Goal: Task Accomplishment & Management: Complete application form

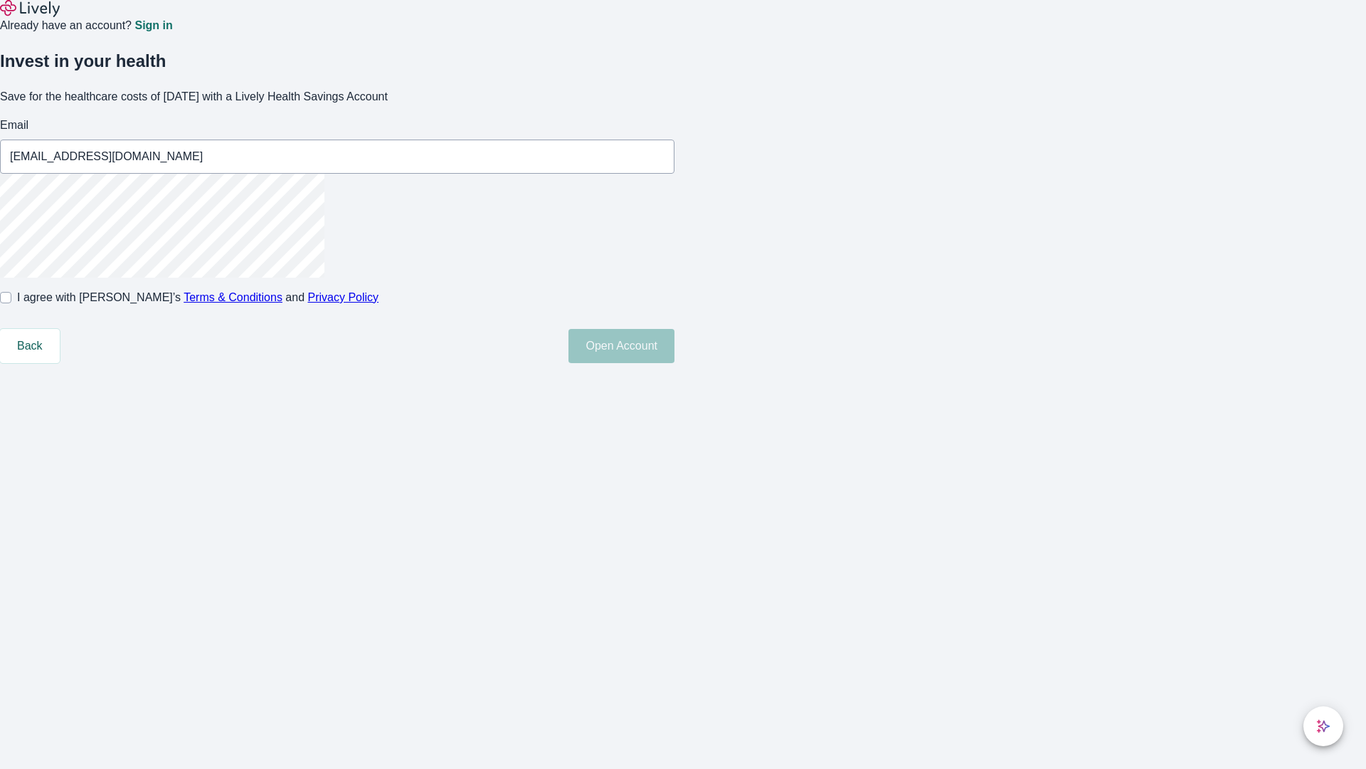
click at [11, 303] on input "I agree with Lively’s Terms & Conditions and Privacy Policy" at bounding box center [5, 297] width 11 height 11
checkbox input "true"
click at [675, 363] on button "Open Account" at bounding box center [622, 346] width 106 height 34
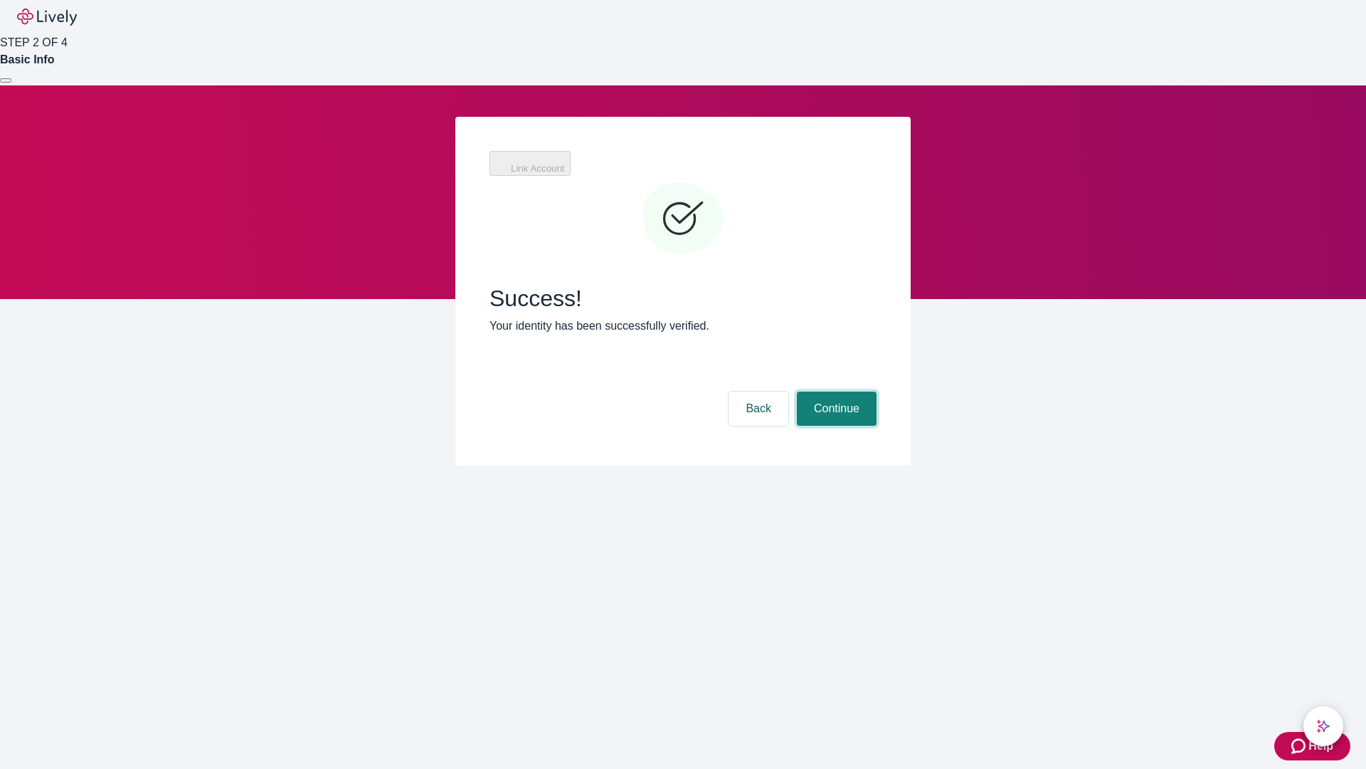
click at [835, 391] on button "Continue" at bounding box center [837, 408] width 80 height 34
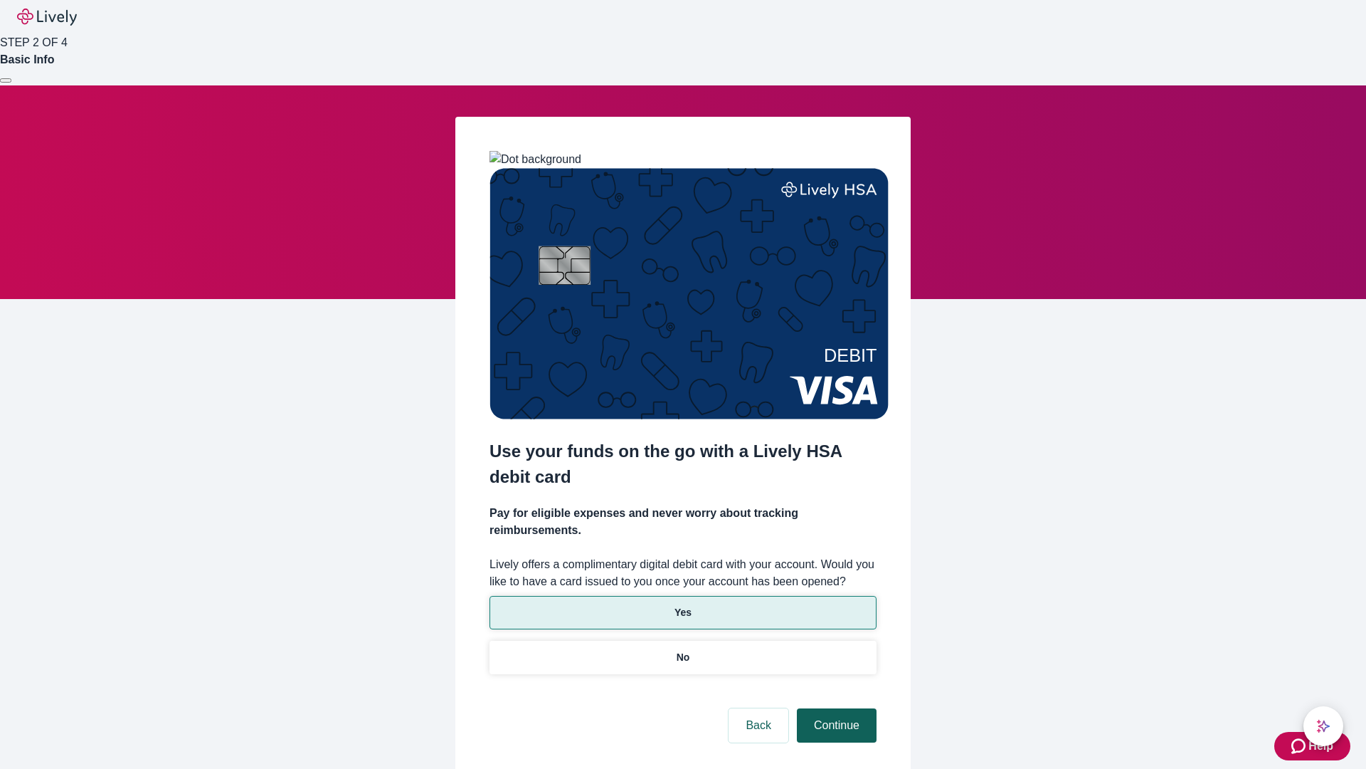
click at [682, 605] on p "Yes" at bounding box center [683, 612] width 17 height 15
click at [835, 708] on button "Continue" at bounding box center [837, 725] width 80 height 34
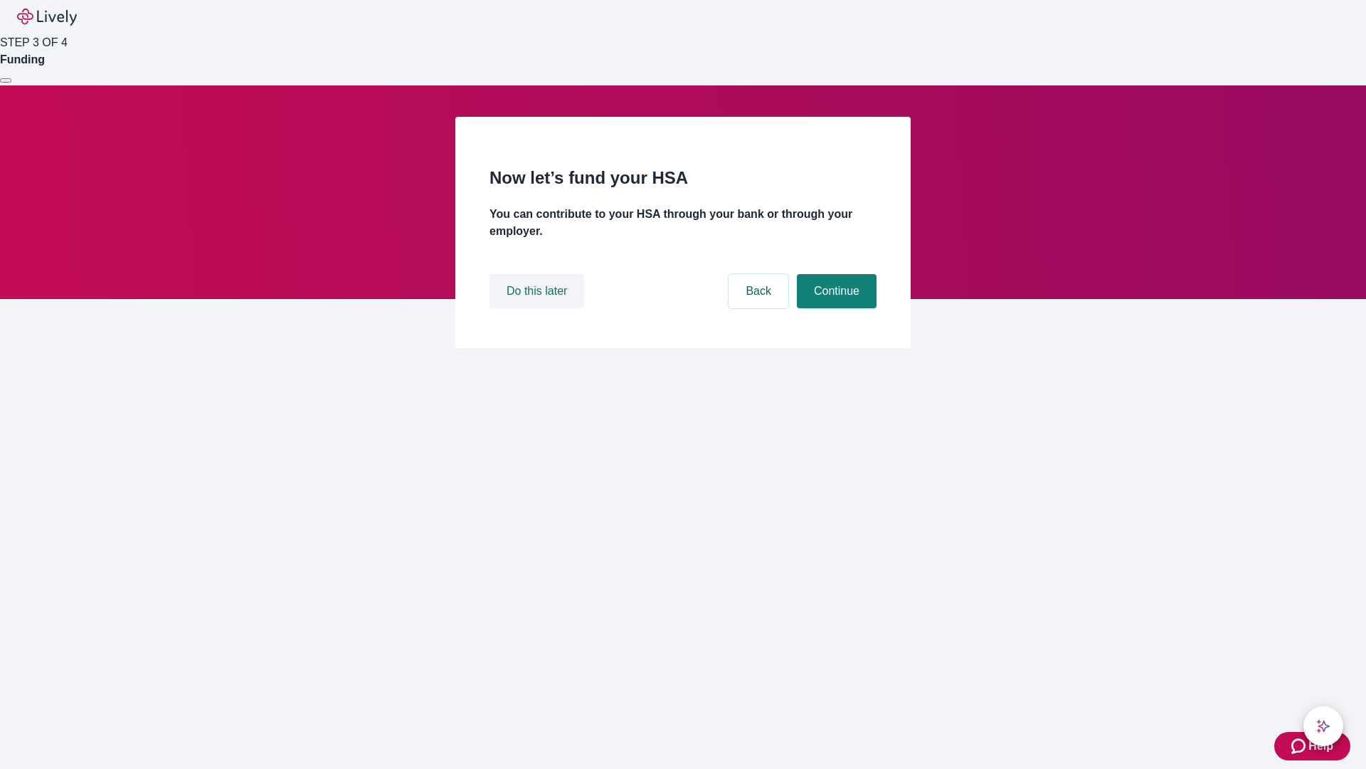
click at [539, 308] on button "Do this later" at bounding box center [537, 291] width 95 height 34
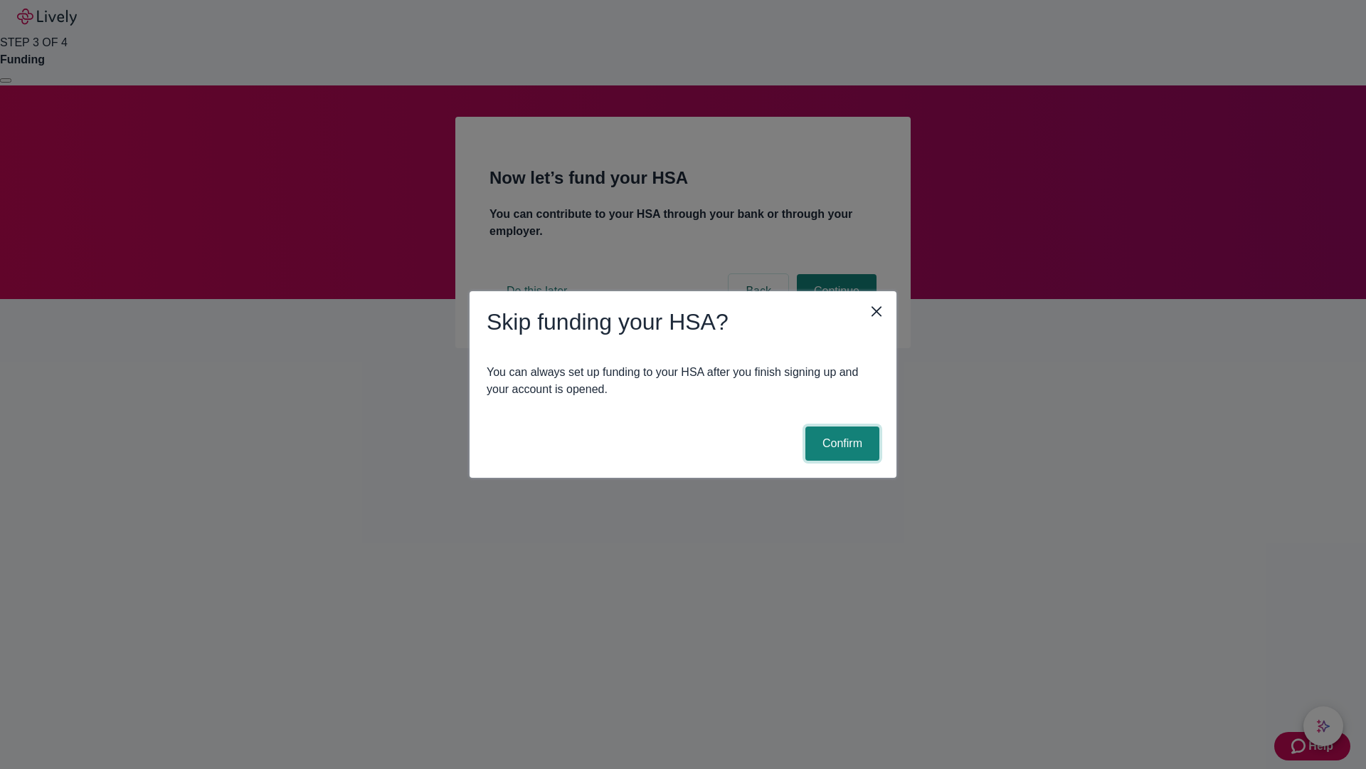
click at [840, 443] on button "Confirm" at bounding box center [843, 443] width 74 height 34
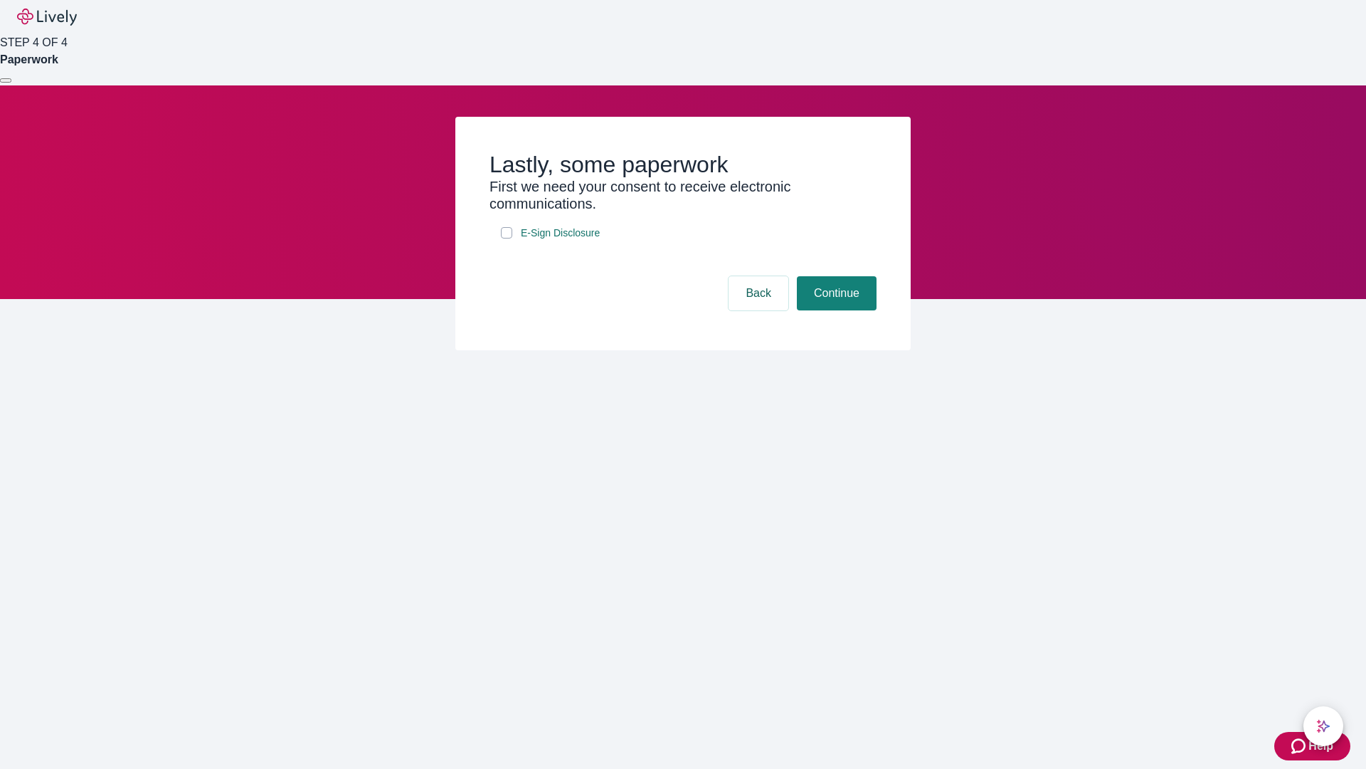
click at [507, 238] on input "E-Sign Disclosure" at bounding box center [506, 232] width 11 height 11
checkbox input "true"
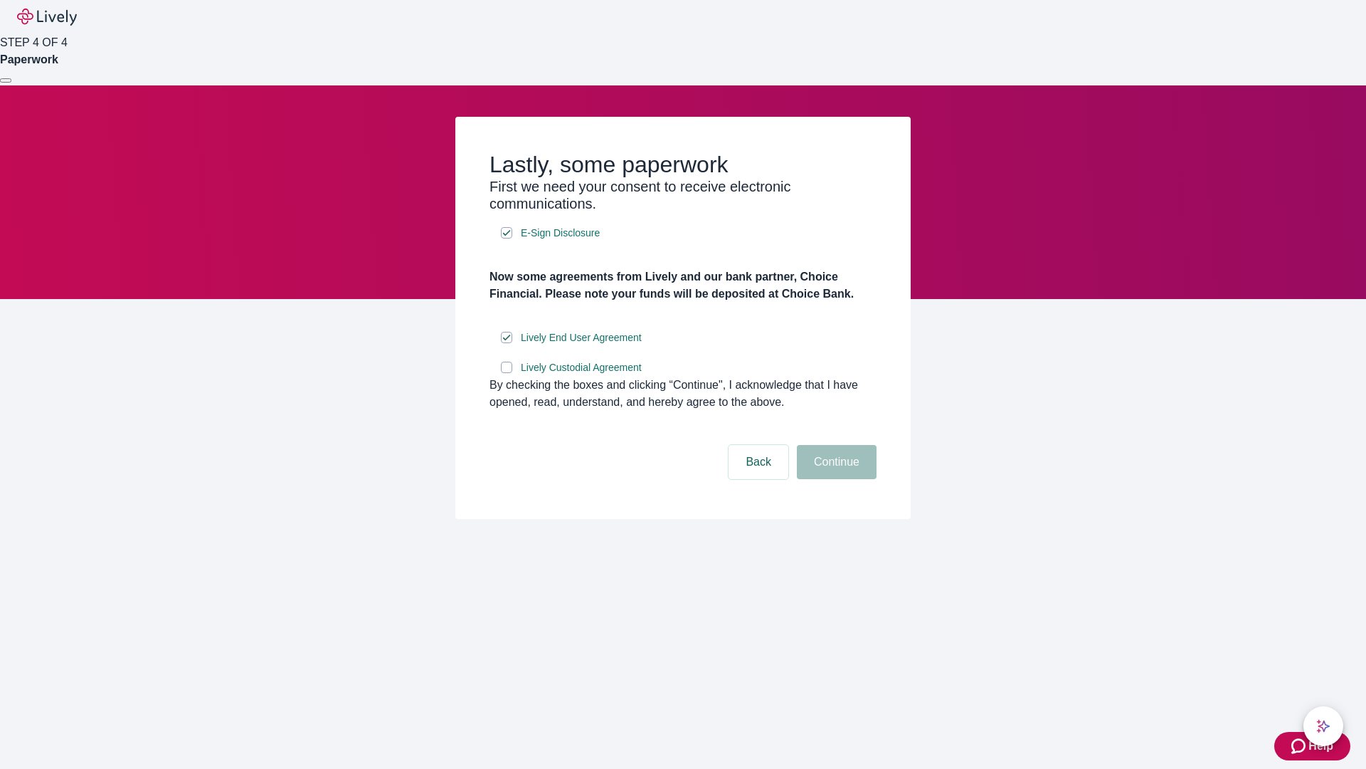
click at [507, 373] on input "Lively Custodial Agreement" at bounding box center [506, 367] width 11 height 11
checkbox input "true"
click at [835, 479] on button "Continue" at bounding box center [837, 462] width 80 height 34
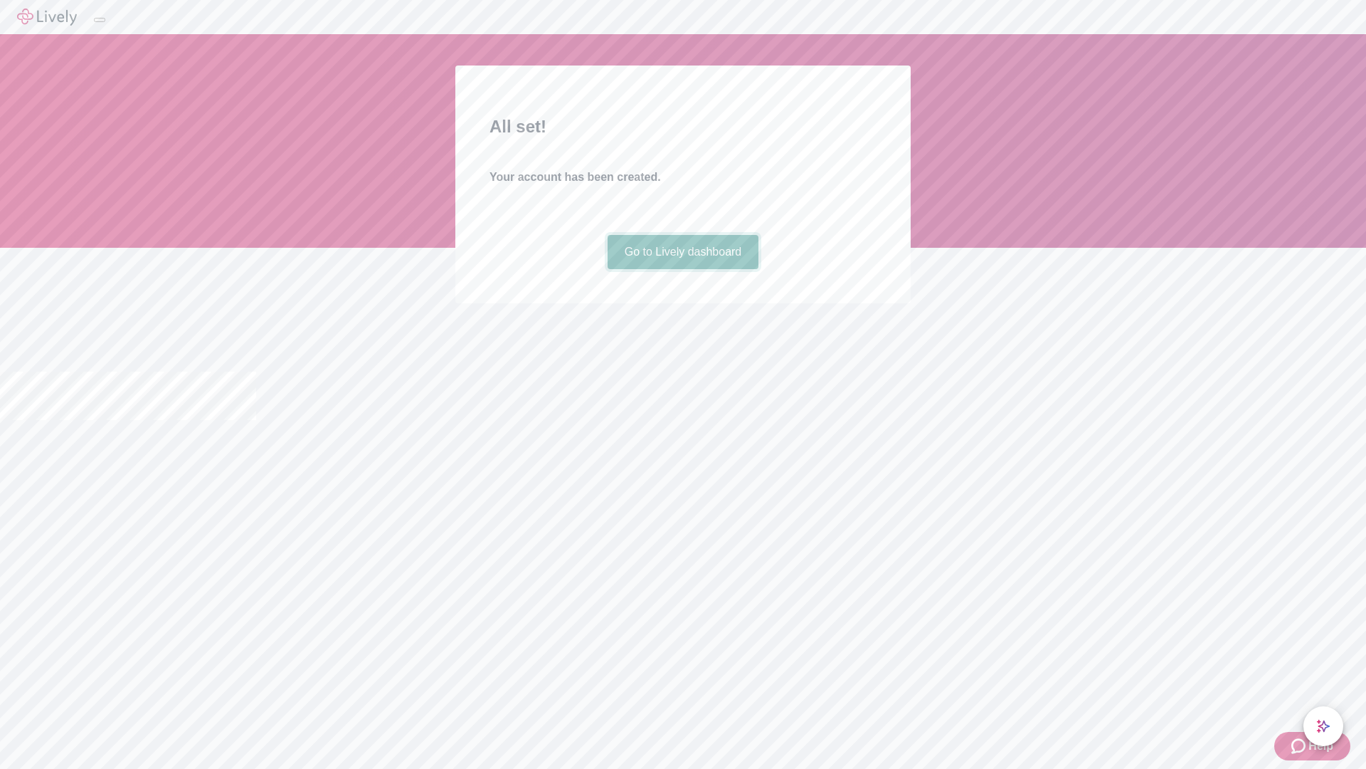
click at [682, 269] on link "Go to Lively dashboard" at bounding box center [684, 252] width 152 height 34
